Goal: Task Accomplishment & Management: Use online tool/utility

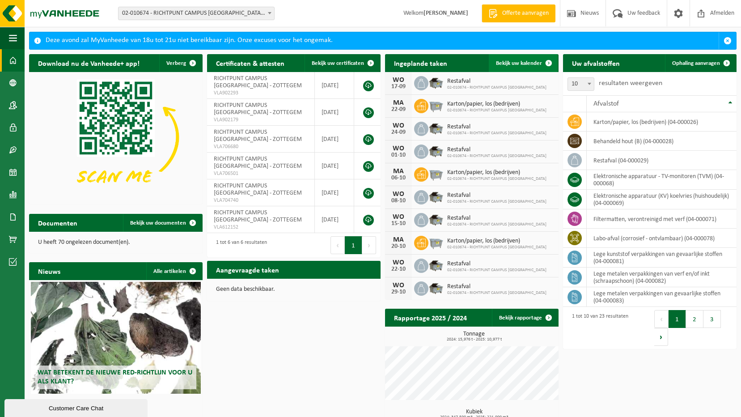
click at [531, 63] on span "Bekijk uw kalender" at bounding box center [519, 63] width 46 height 6
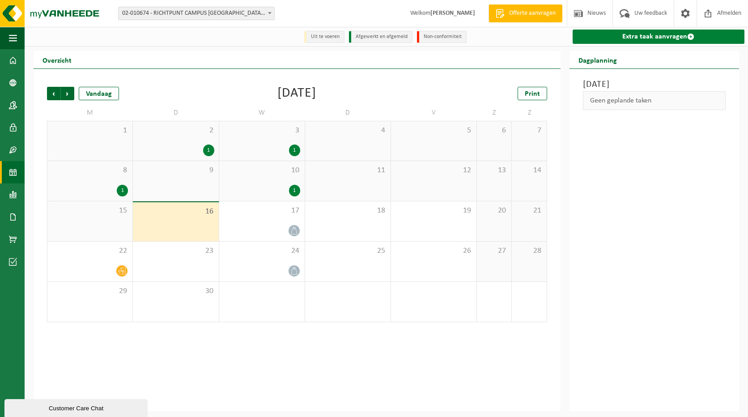
click at [653, 34] on link "Extra taak aanvragen" at bounding box center [658, 37] width 172 height 14
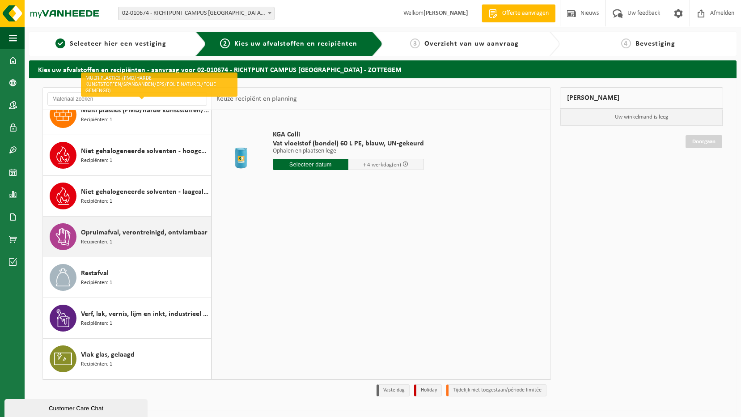
scroll to position [20, 0]
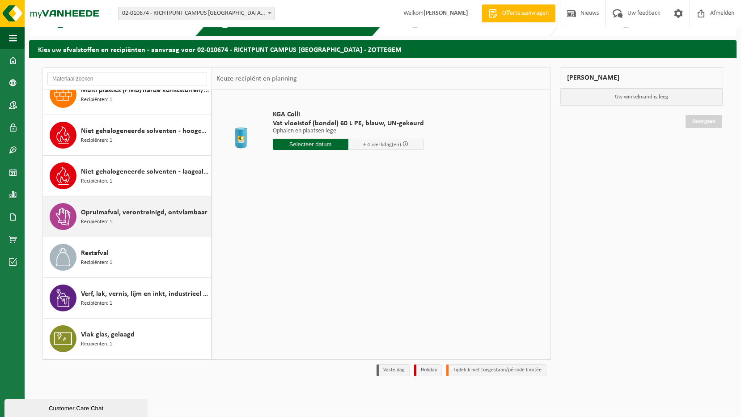
click at [132, 214] on span "Opruimafval, verontreinigd, ontvlambaar" at bounding box center [144, 212] width 127 height 11
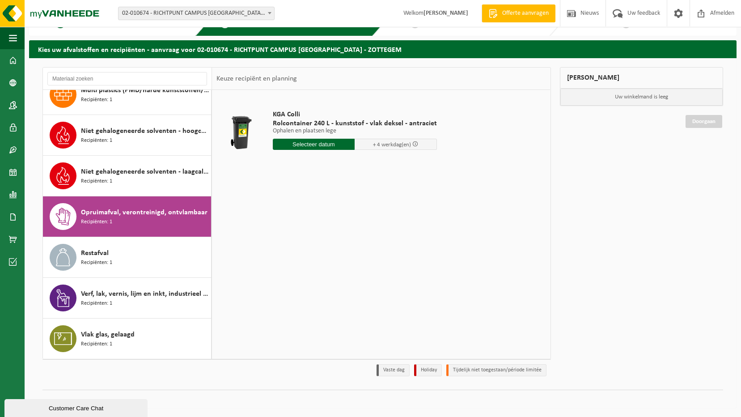
click at [328, 147] on input "text" at bounding box center [314, 144] width 82 height 11
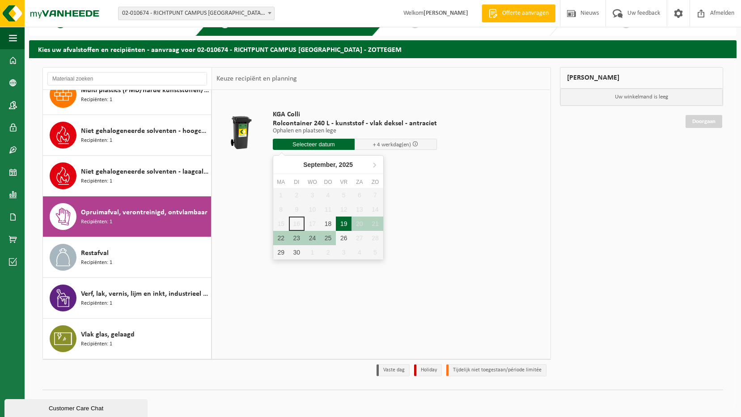
click at [343, 224] on div "19" at bounding box center [344, 223] width 16 height 14
type input "Van 2025-09-19"
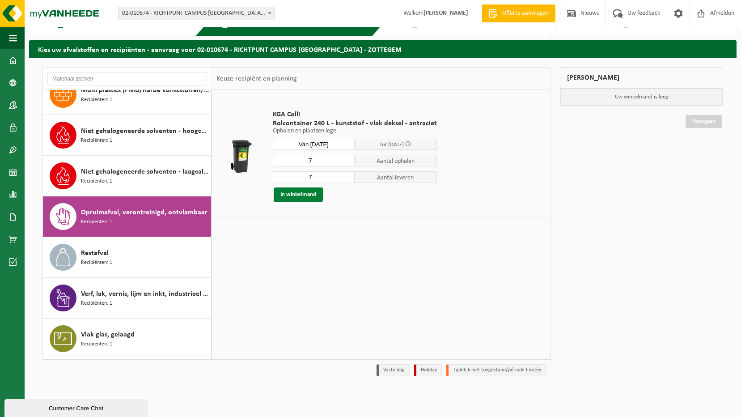
click at [310, 196] on button "In winkelmand" at bounding box center [298, 194] width 49 height 14
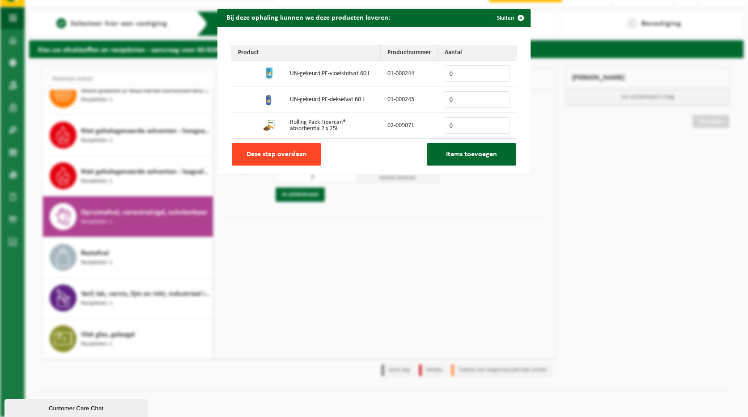
click at [297, 158] on button "Deze stap overslaan" at bounding box center [276, 154] width 89 height 22
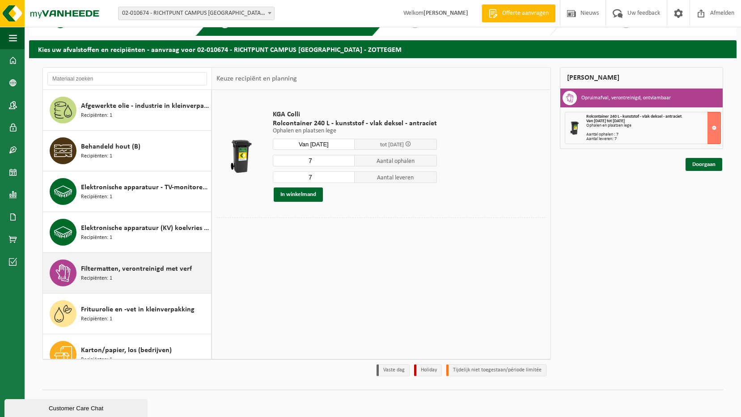
scroll to position [0, 0]
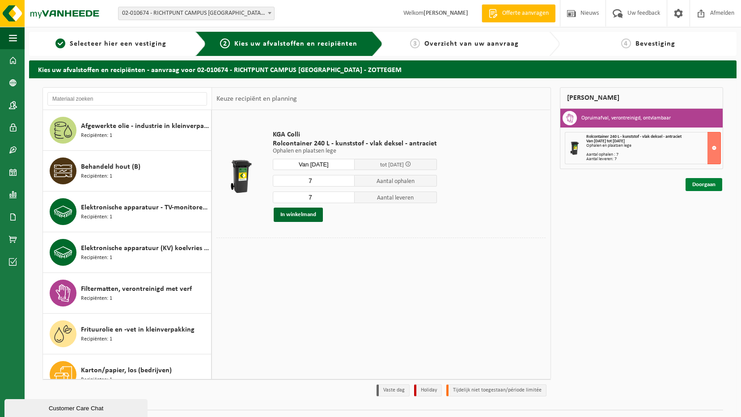
click at [700, 189] on link "Doorgaan" at bounding box center [703, 184] width 37 height 13
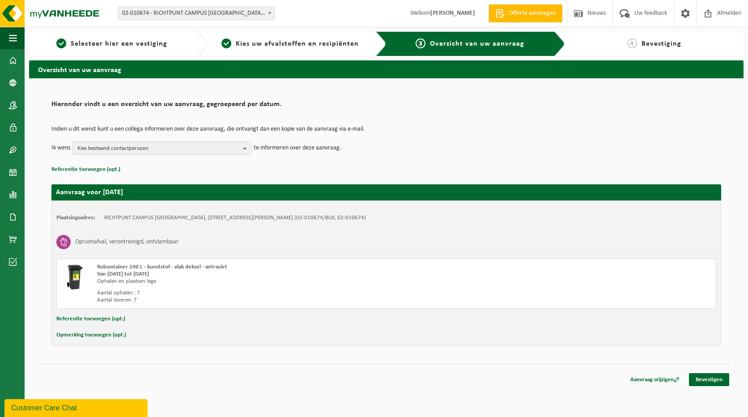
click at [698, 371] on div "Aanvraag wijzigen Bevestigen" at bounding box center [385, 368] width 687 height 9
click at [695, 382] on link "Bevestigen" at bounding box center [709, 379] width 40 height 13
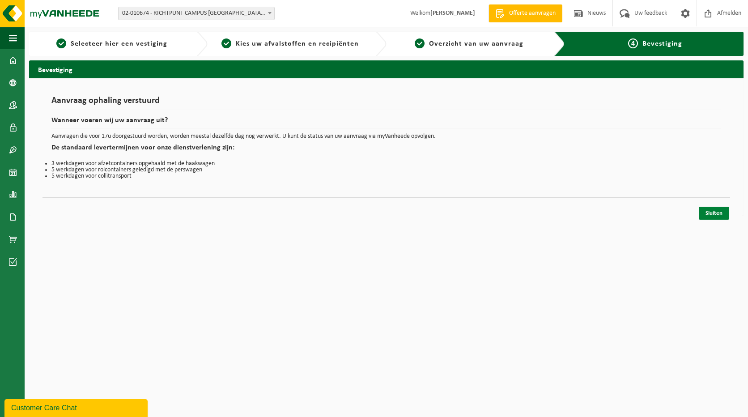
click at [719, 210] on link "Sluiten" at bounding box center [713, 213] width 30 height 13
